Goal: Download file/media

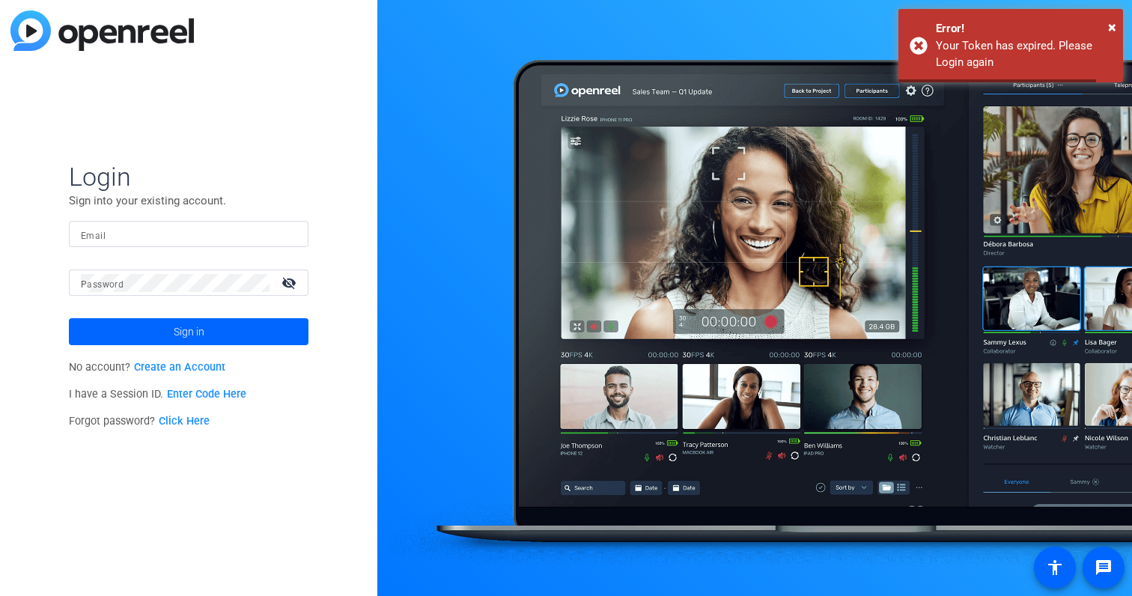
click at [125, 226] on input "Email" at bounding box center [189, 234] width 216 height 18
type input "[PERSON_NAME][EMAIL_ADDRESS][PERSON_NAME][DOMAIN_NAME]"
click at [183, 267] on mat-form-field "Email [PERSON_NAME][EMAIL_ADDRESS][PERSON_NAME][DOMAIN_NAME]" at bounding box center [189, 245] width 240 height 49
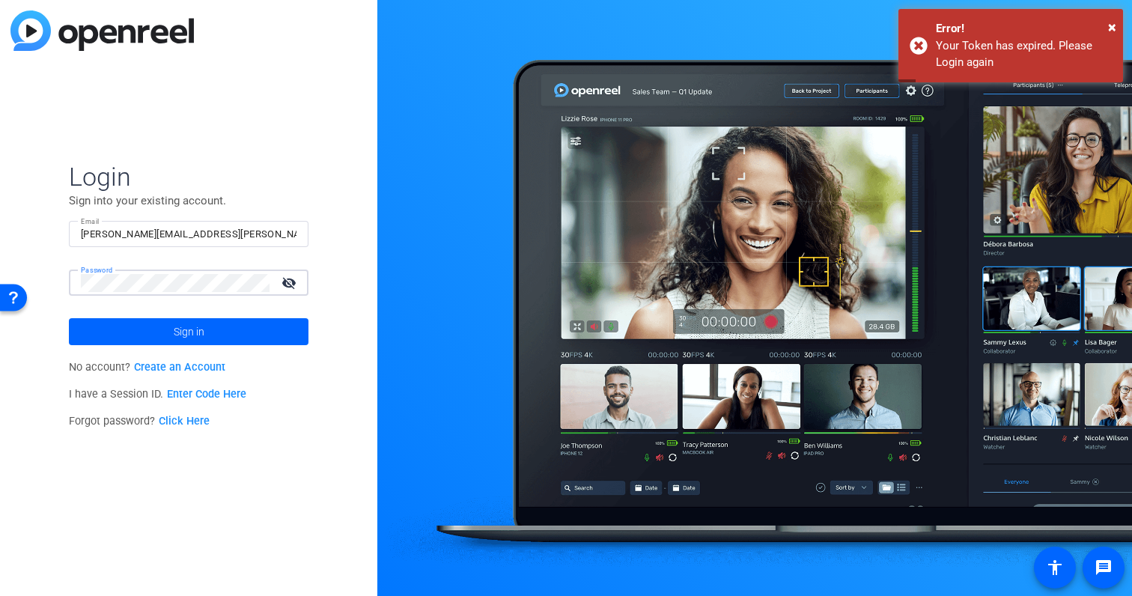
click at [69, 318] on button "Sign in" at bounding box center [189, 331] width 240 height 27
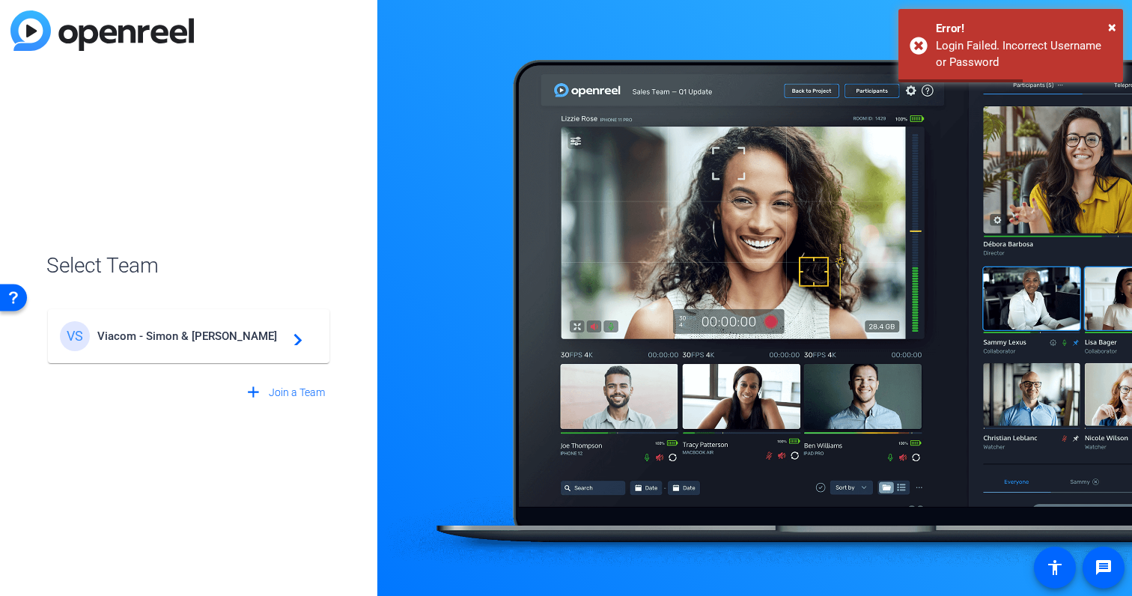
click at [154, 309] on mat-card-content "VS Viacom - Simon & [PERSON_NAME] navigate_next" at bounding box center [189, 336] width 282 height 54
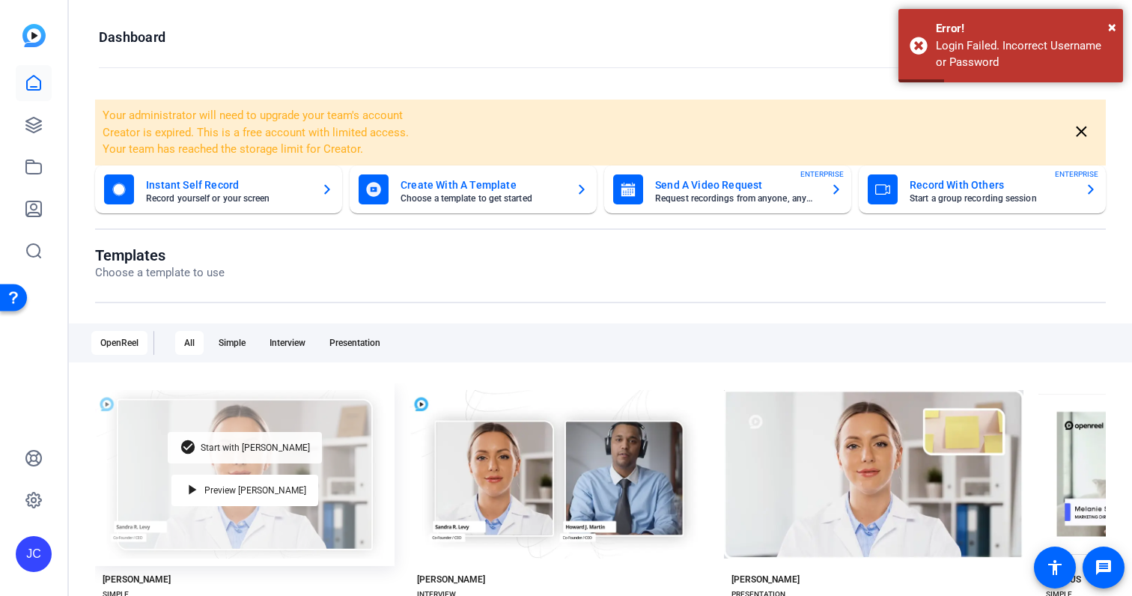
scroll to position [176, 0]
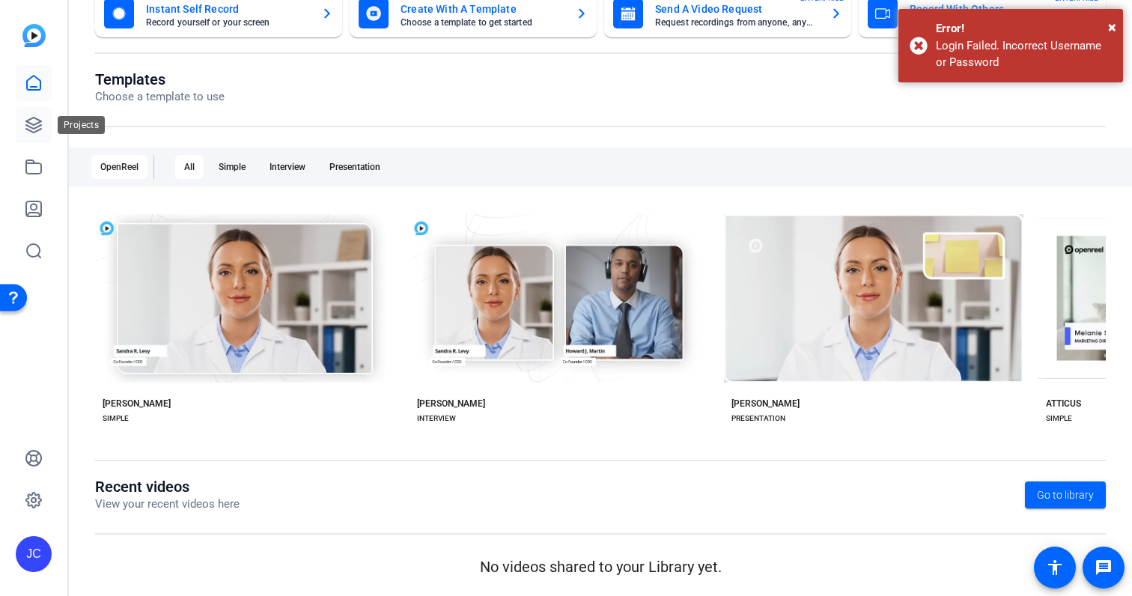
click at [25, 118] on icon at bounding box center [34, 125] width 18 height 18
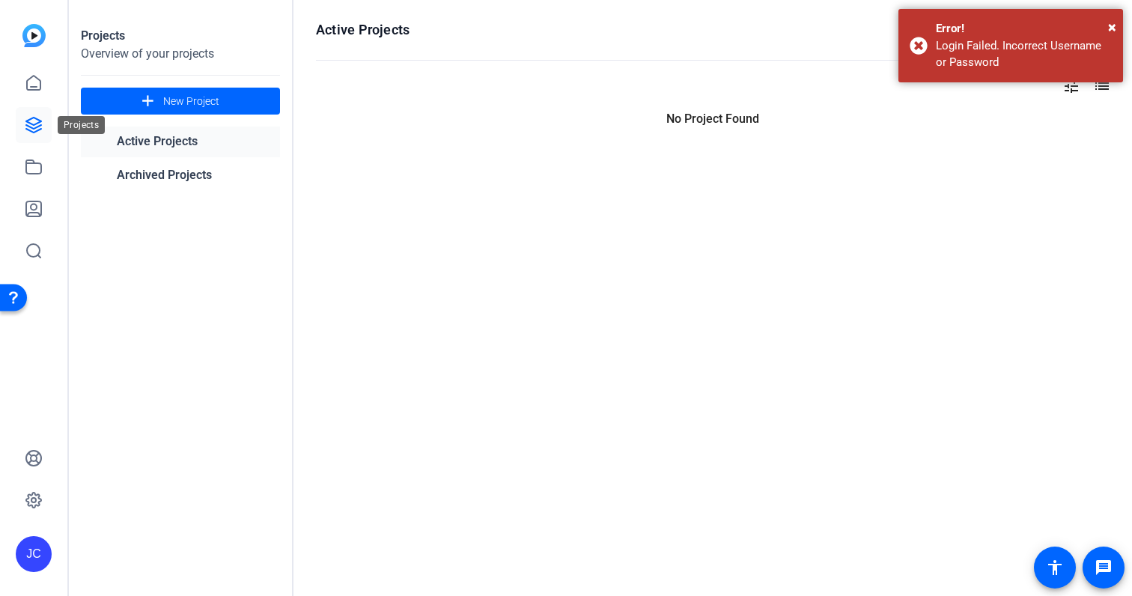
scroll to position [0, 0]
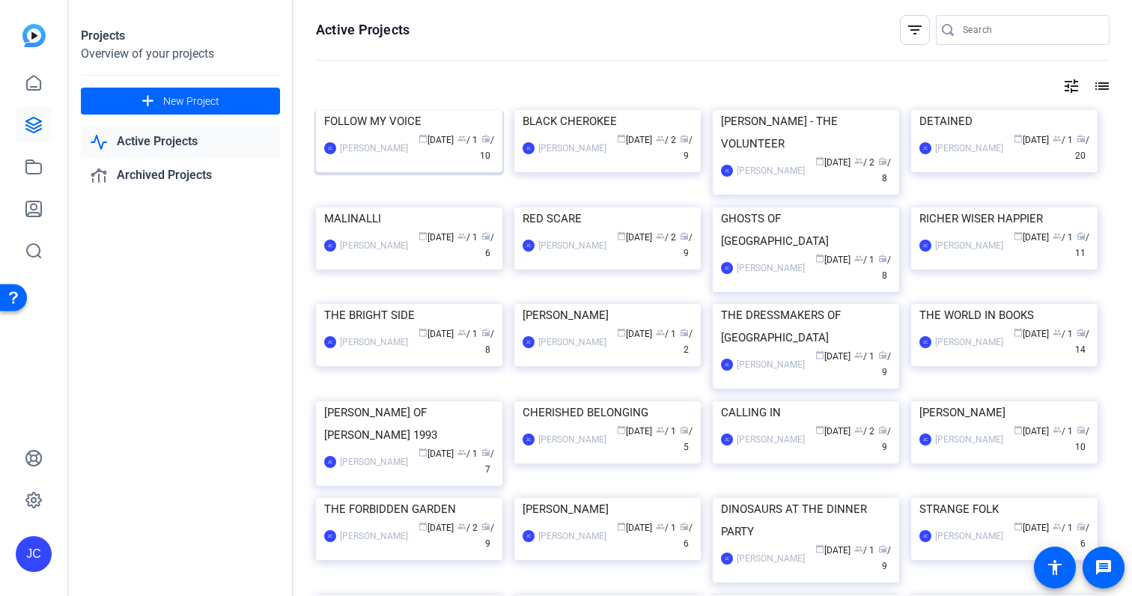
click at [353, 110] on img at bounding box center [409, 110] width 186 height 0
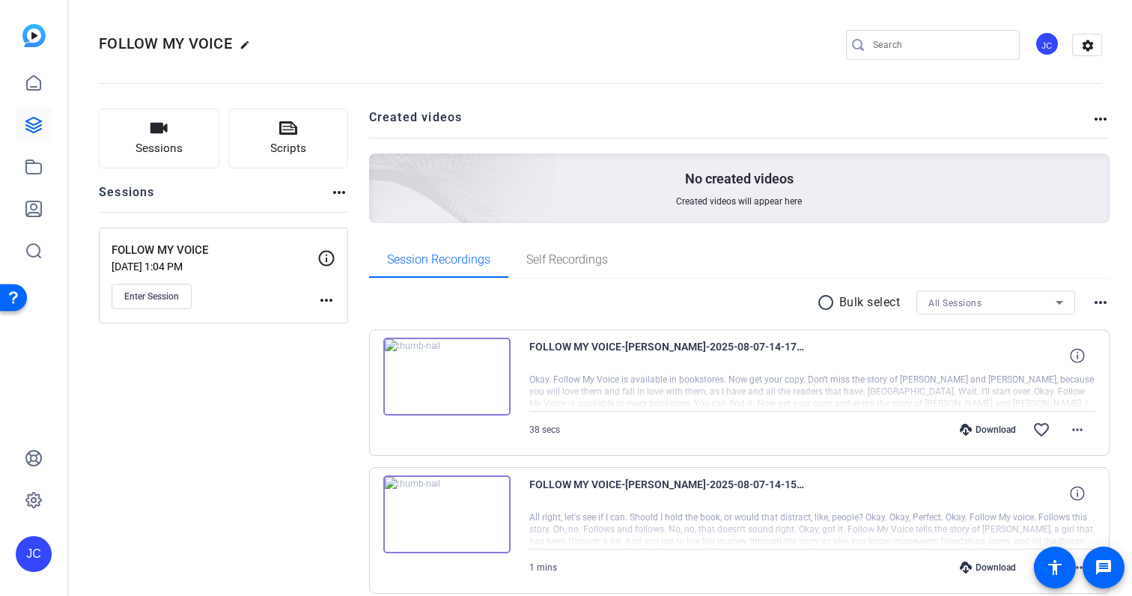
click at [1002, 434] on div "Download" at bounding box center [987, 430] width 71 height 12
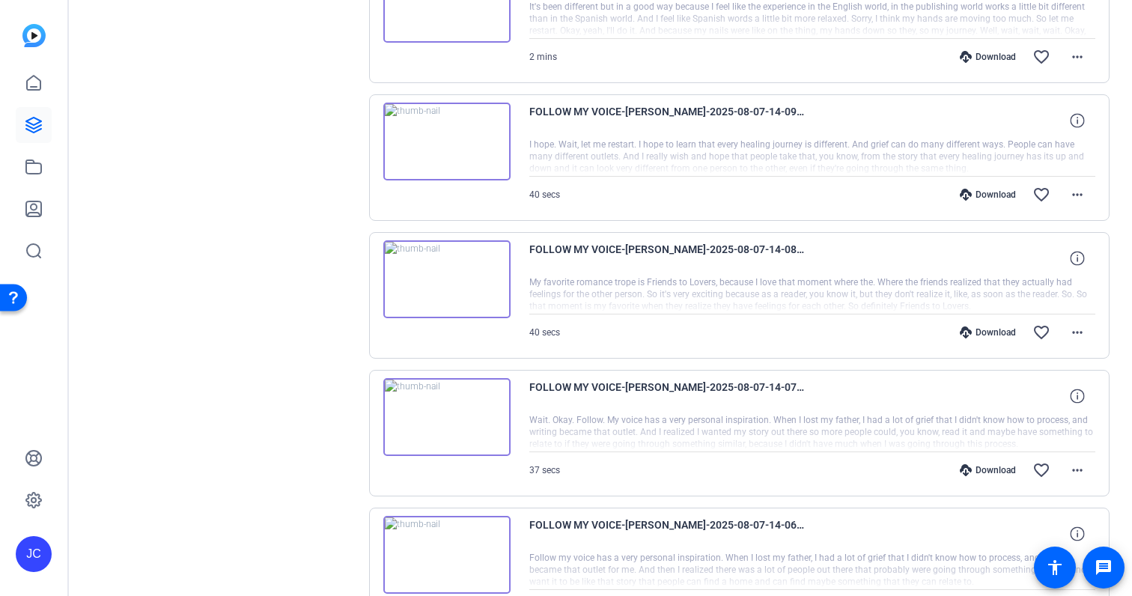
scroll to position [1167, 0]
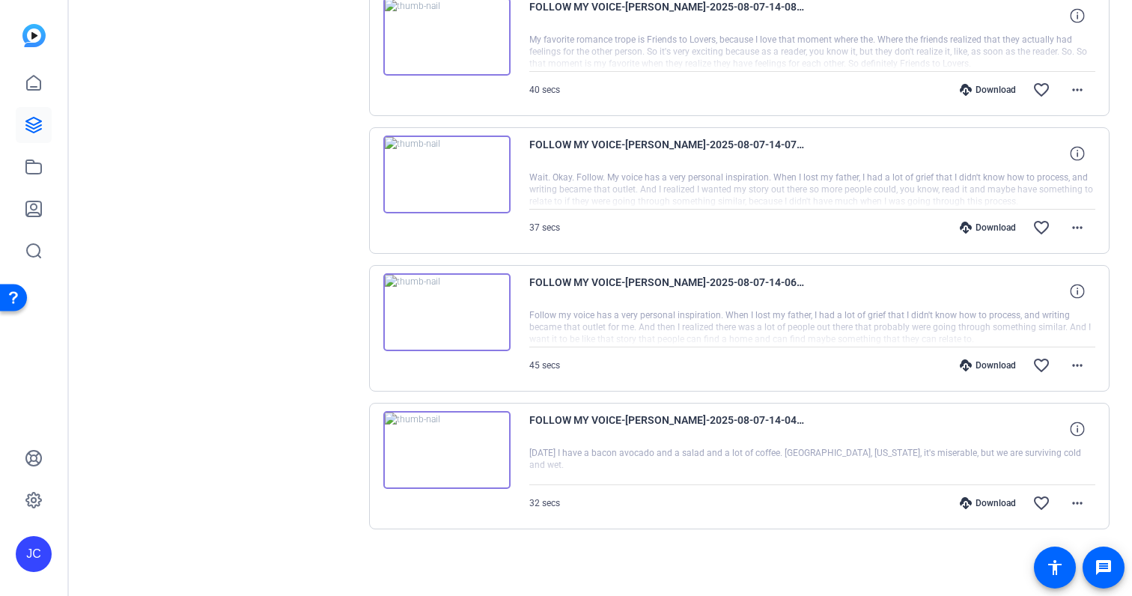
click at [988, 514] on div "Download favorite_border more_horiz" at bounding box center [897, 503] width 397 height 36
click at [987, 501] on div "Download" at bounding box center [987, 503] width 71 height 12
click at [977, 361] on div "Download" at bounding box center [987, 365] width 71 height 12
click at [978, 225] on div "Download" at bounding box center [987, 228] width 71 height 12
click at [985, 95] on div "Download" at bounding box center [987, 90] width 71 height 12
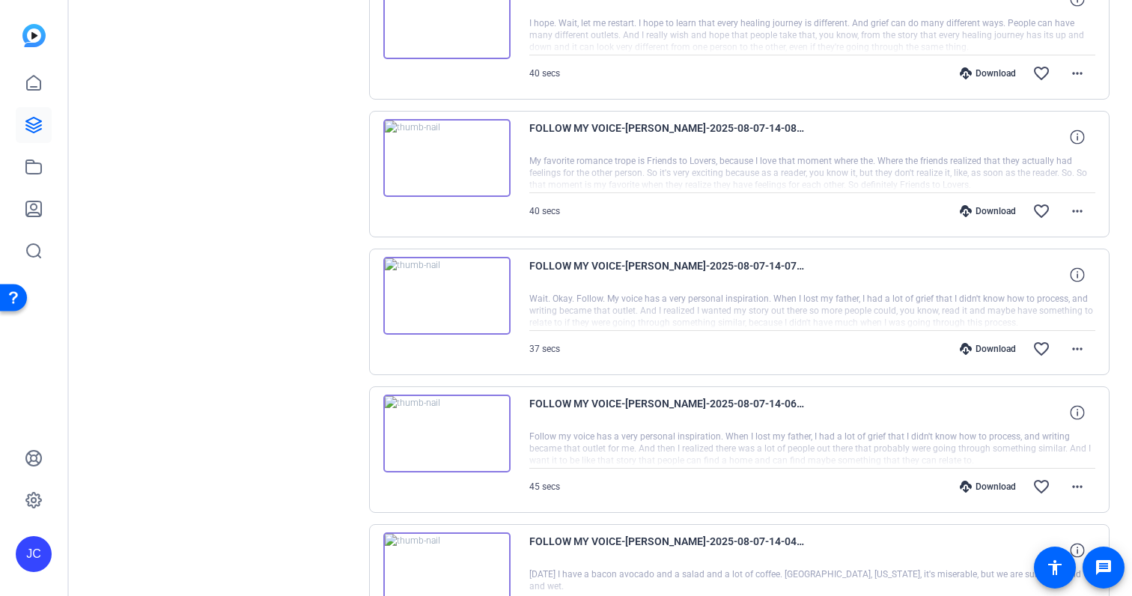
scroll to position [1012, 0]
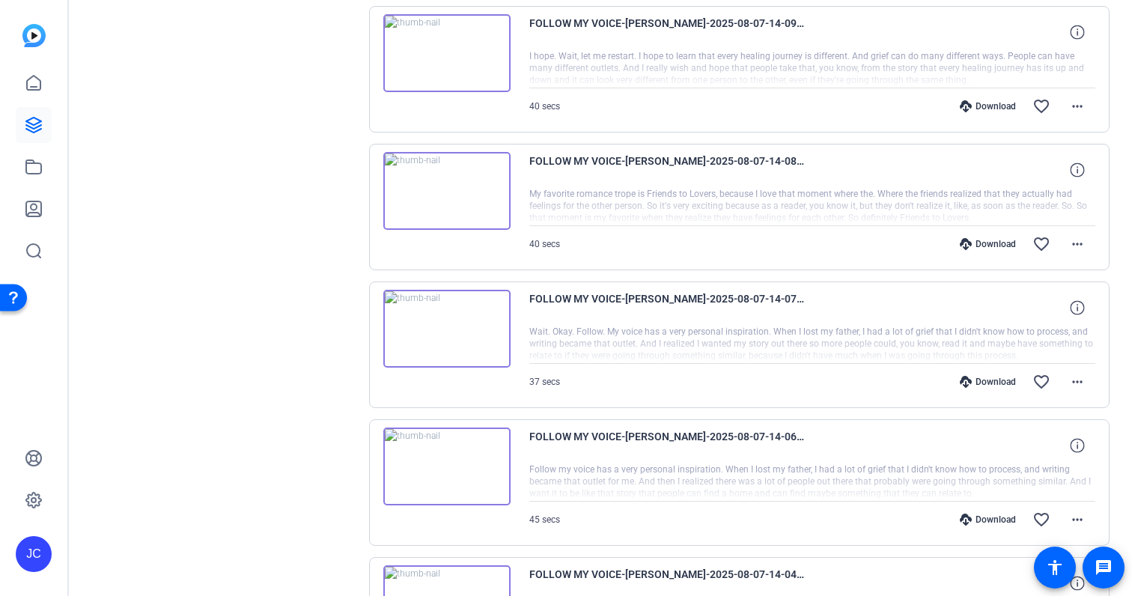
click at [989, 104] on div "Download" at bounding box center [987, 106] width 71 height 12
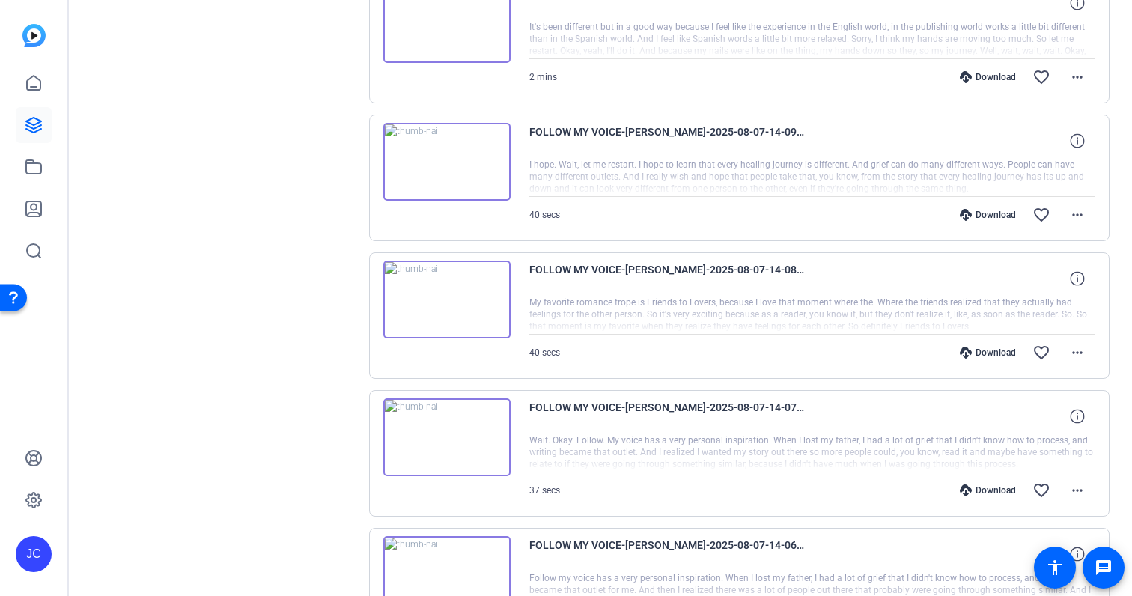
scroll to position [884, 0]
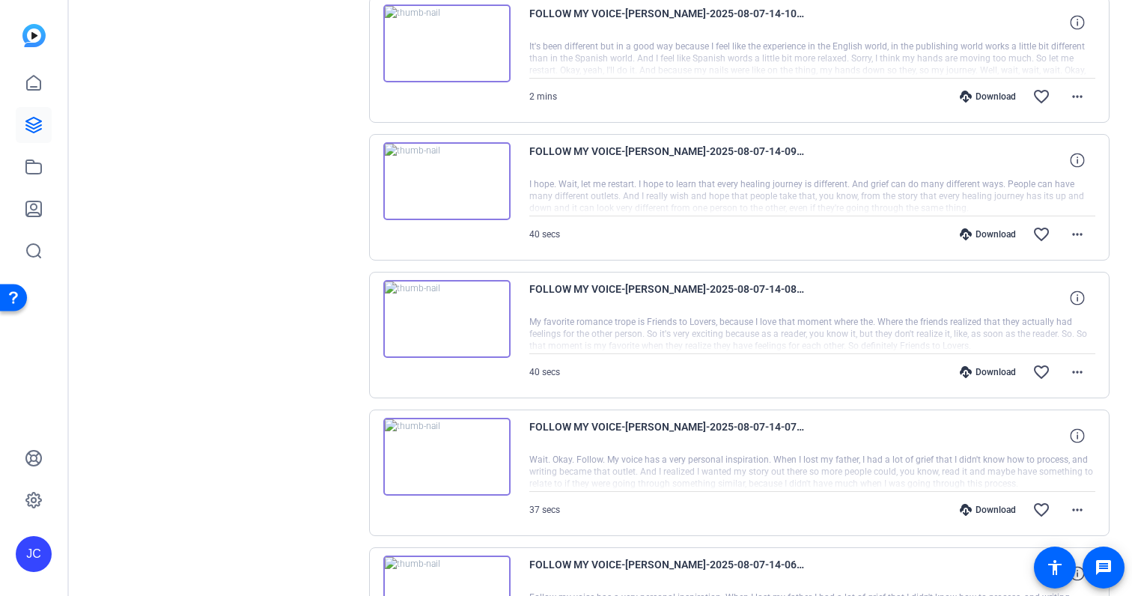
click at [990, 95] on div "Download" at bounding box center [987, 97] width 71 height 12
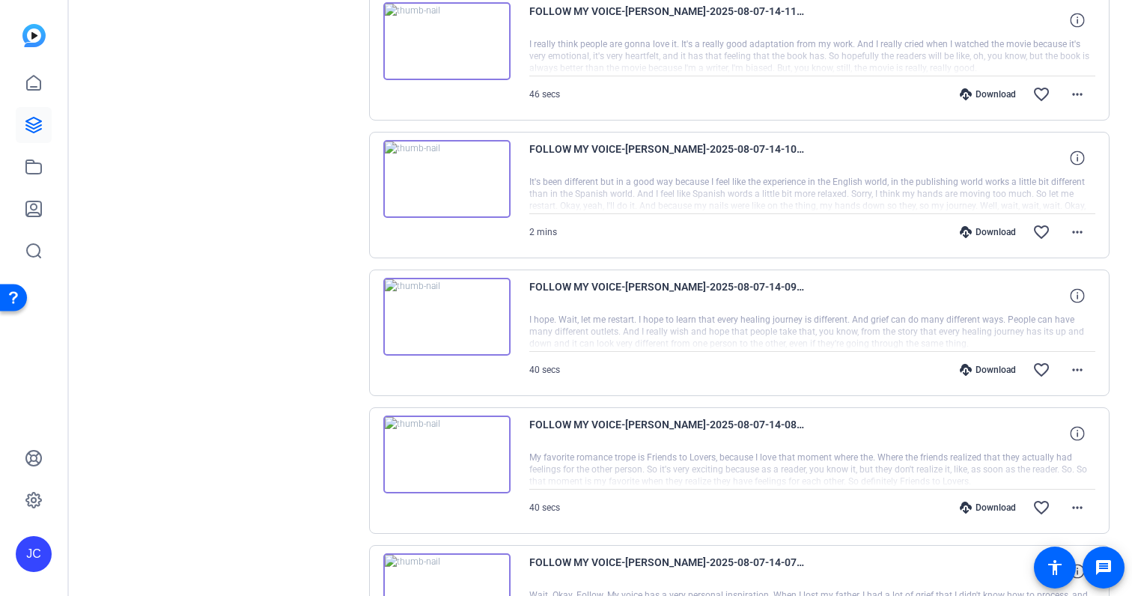
scroll to position [735, 0]
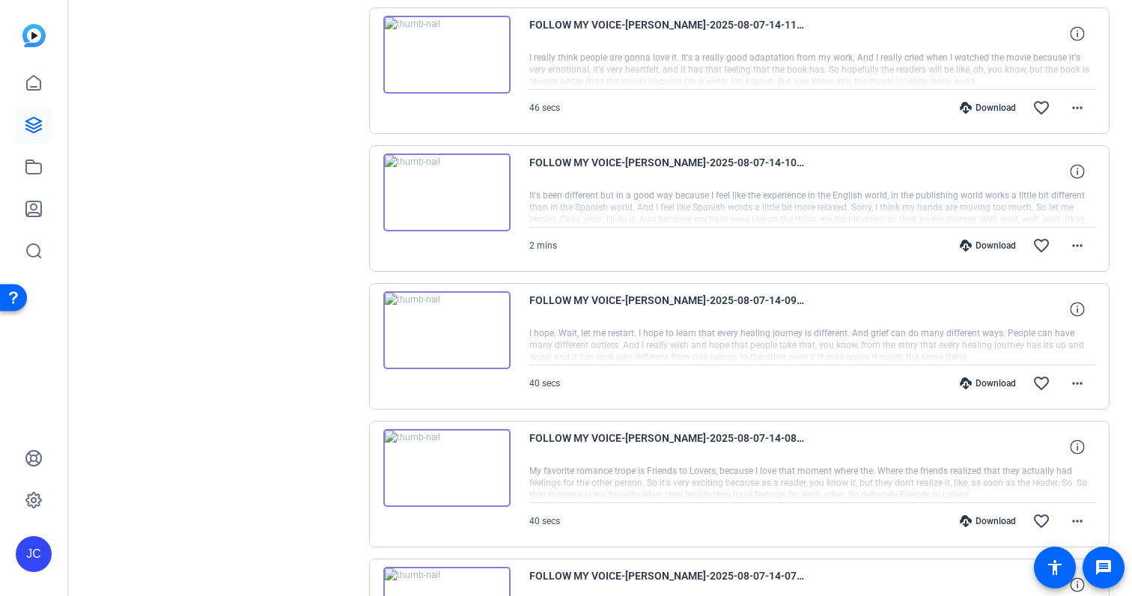
click at [990, 106] on div "Download" at bounding box center [987, 108] width 71 height 12
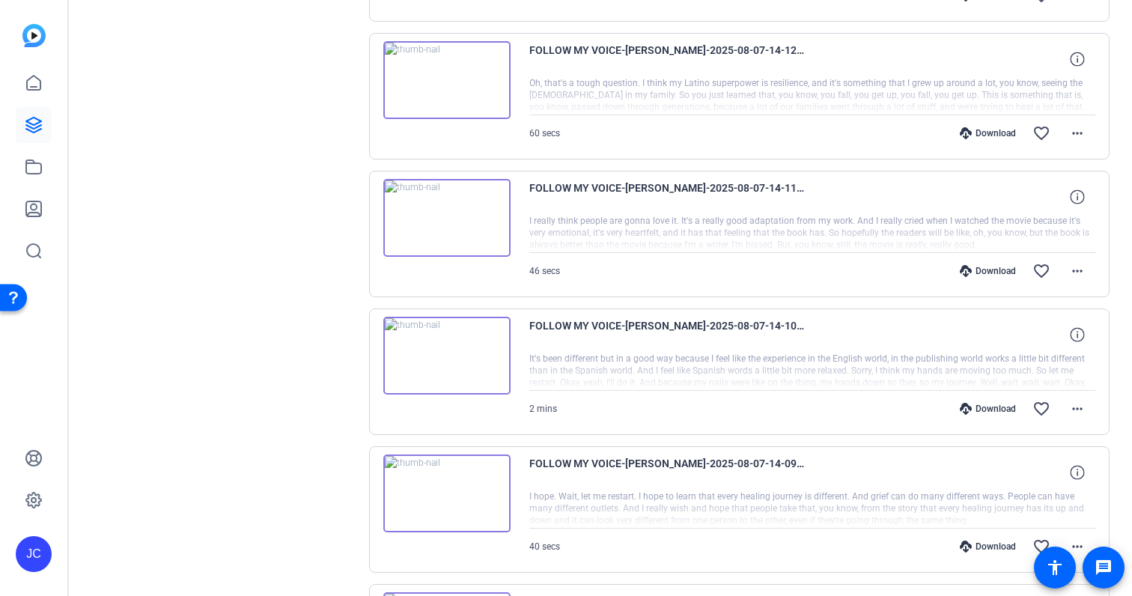
scroll to position [571, 0]
click at [986, 139] on div "Download" at bounding box center [987, 135] width 71 height 12
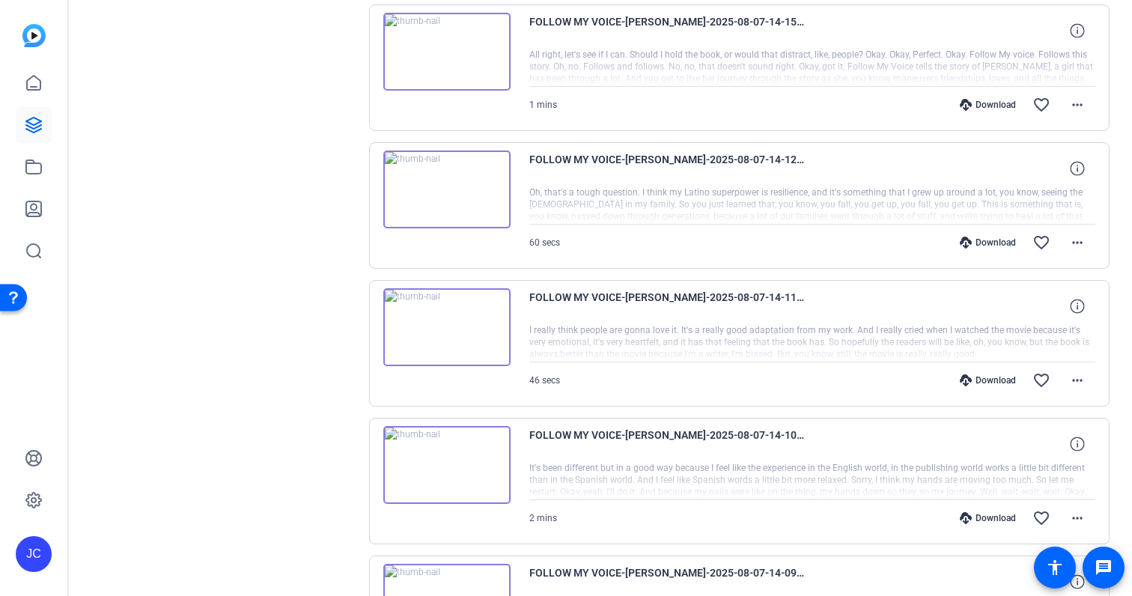
scroll to position [456, 0]
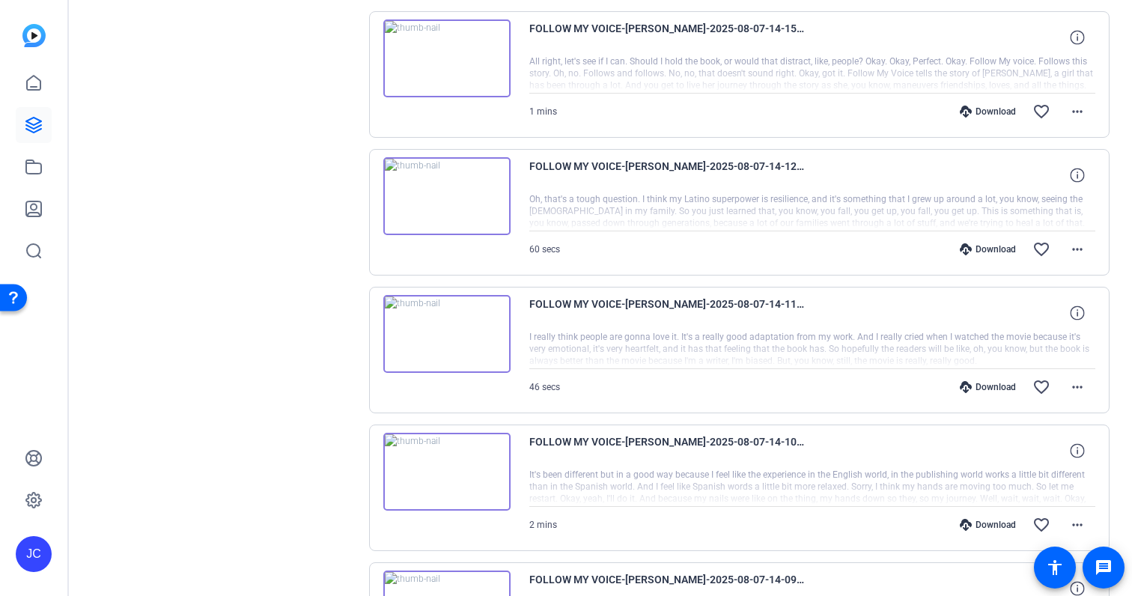
click at [974, 115] on div "Download" at bounding box center [987, 112] width 71 height 12
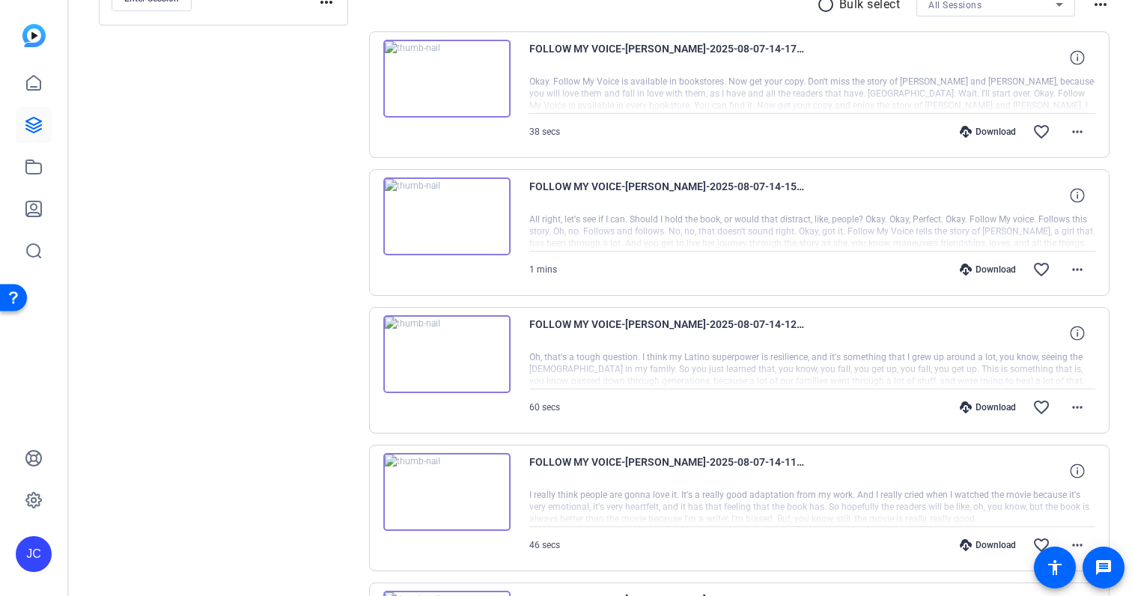
scroll to position [291, 0]
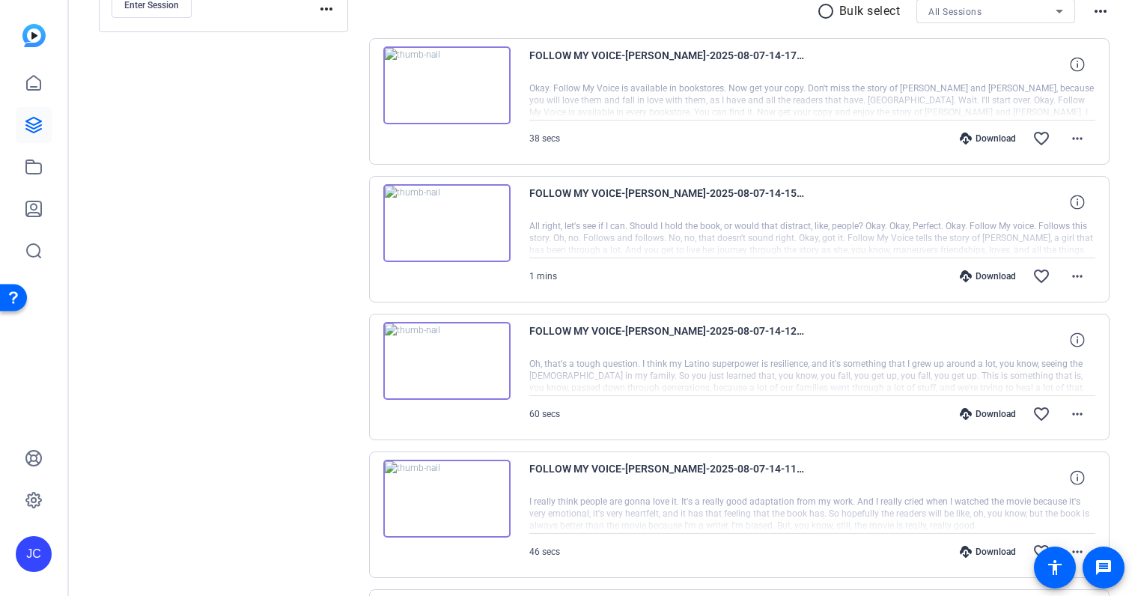
click at [979, 134] on div "Download" at bounding box center [987, 139] width 71 height 12
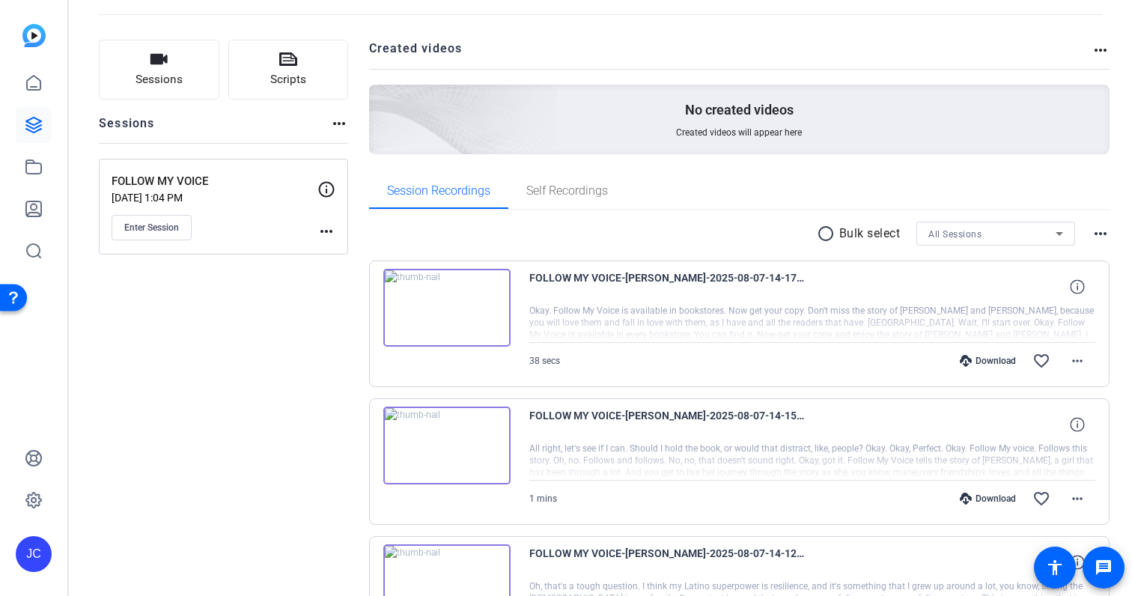
scroll to position [64, 0]
